Goal: Navigation & Orientation: Find specific page/section

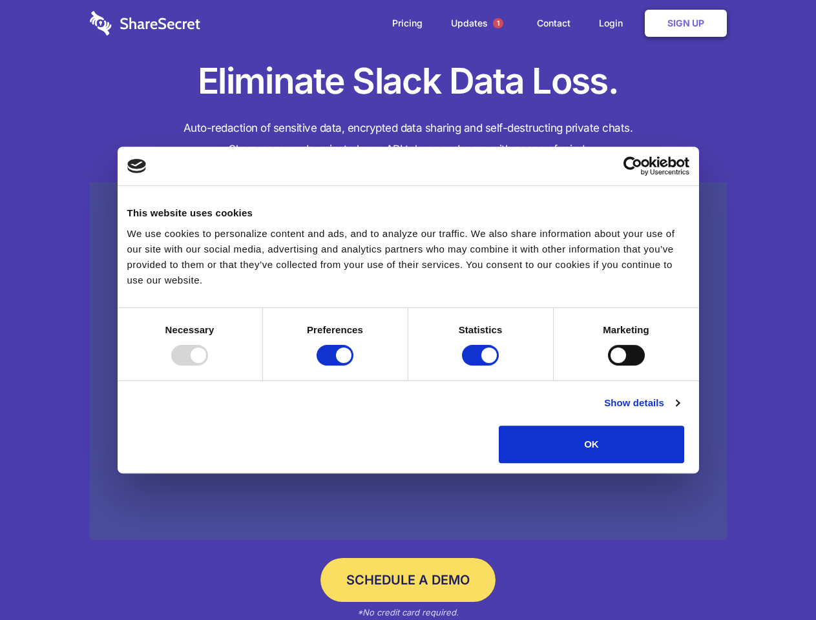
click at [208, 366] on div at bounding box center [189, 355] width 37 height 21
click at [354, 366] on input "Preferences" at bounding box center [335, 355] width 37 height 21
checkbox input "false"
click at [482, 366] on input "Statistics" at bounding box center [480, 355] width 37 height 21
checkbox input "false"
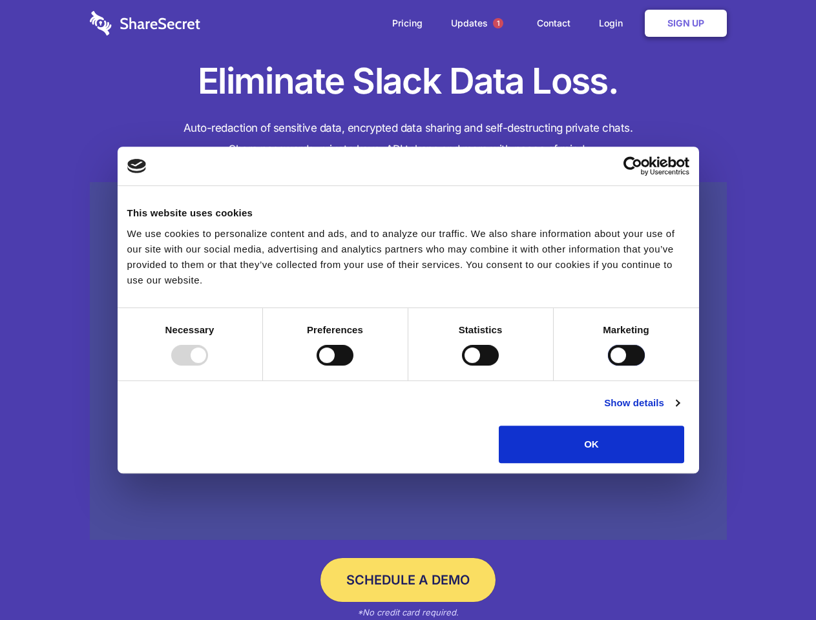
click at [608, 366] on input "Marketing" at bounding box center [626, 355] width 37 height 21
checkbox input "true"
click at [679, 411] on link "Show details" at bounding box center [641, 404] width 75 height 16
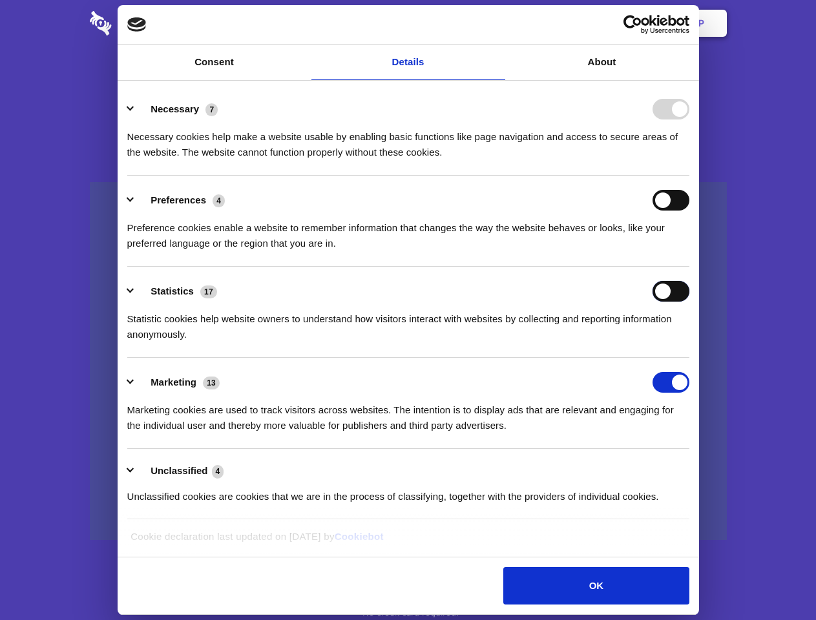
click at [690, 343] on div "Statistics 17 Statistic cookies help website owners to understand how visitors …" at bounding box center [408, 311] width 562 height 61
click at [498, 23] on span "1" at bounding box center [498, 23] width 10 height 10
